Goal: Find specific page/section: Find specific page/section

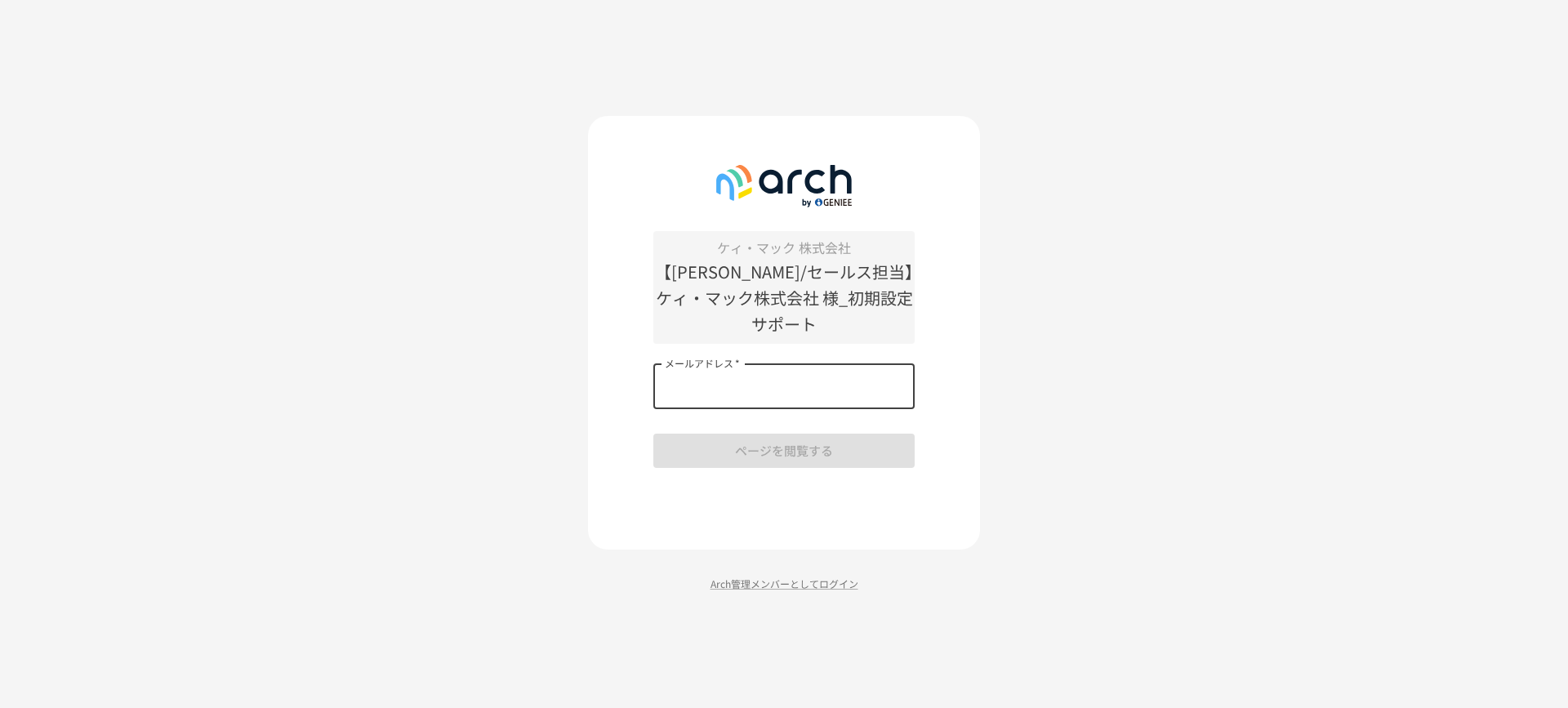
click at [750, 376] on input "メールアドレス   *" at bounding box center [784, 386] width 261 height 46
type input "**********"
click at [770, 438] on button "ページを閲覧する" at bounding box center [784, 451] width 261 height 34
